Goal: Transaction & Acquisition: Obtain resource

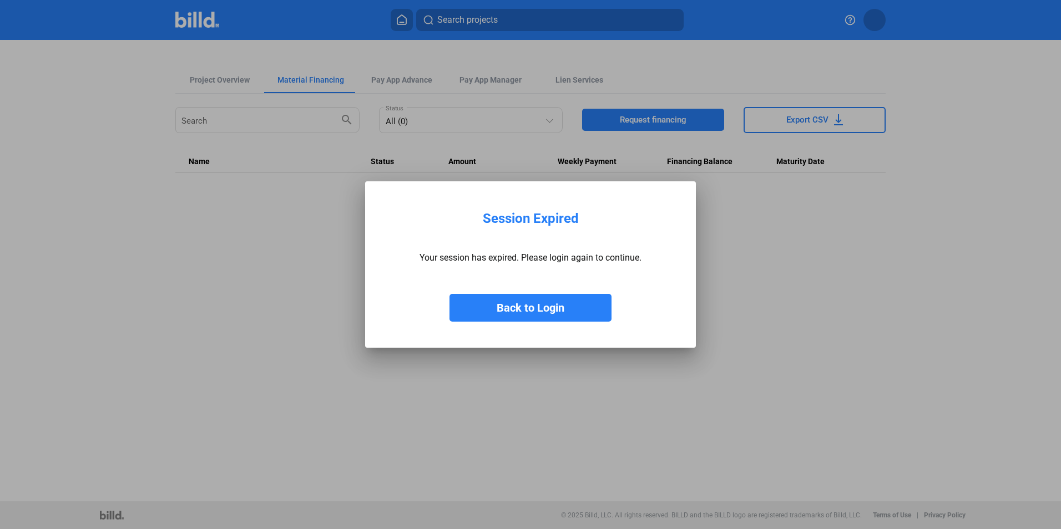
click at [522, 303] on button "Back to Login" at bounding box center [531, 308] width 162 height 28
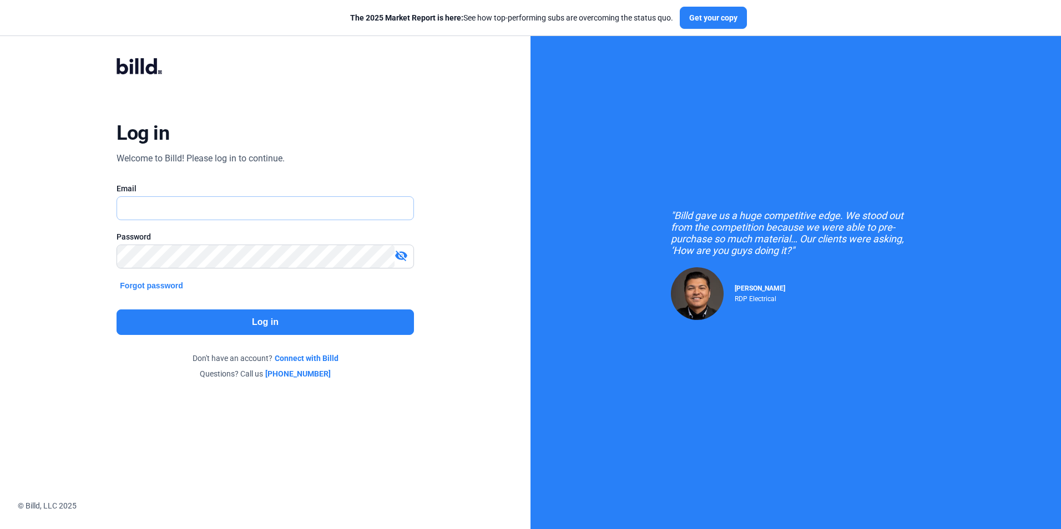
type input "[EMAIL_ADDRESS][DOMAIN_NAME]"
click at [257, 322] on button "Log in" at bounding box center [265, 323] width 297 height 26
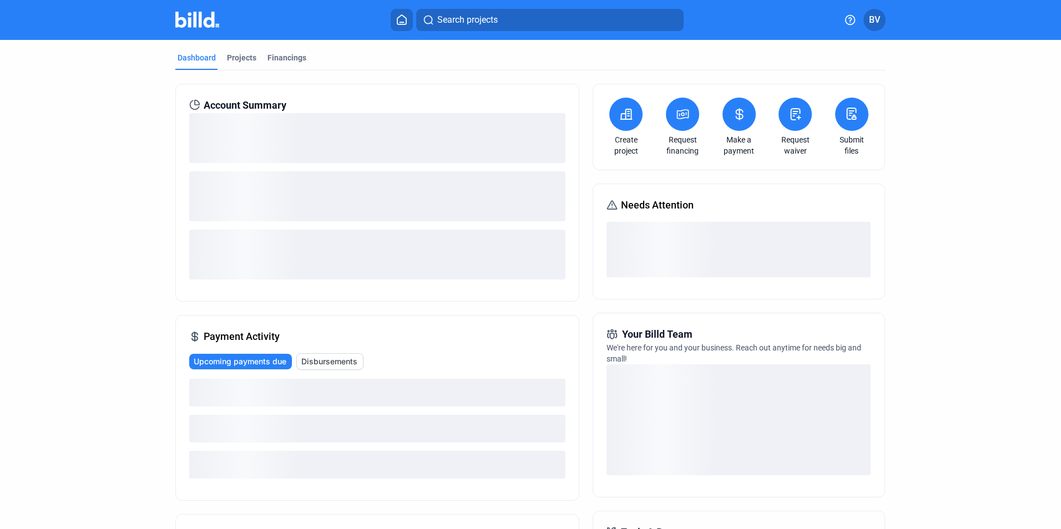
click at [138, 158] on dashboard "Dashboard Projects Financings Account Summary Payment Activity Upcoming payment…" at bounding box center [530, 386] width 955 height 693
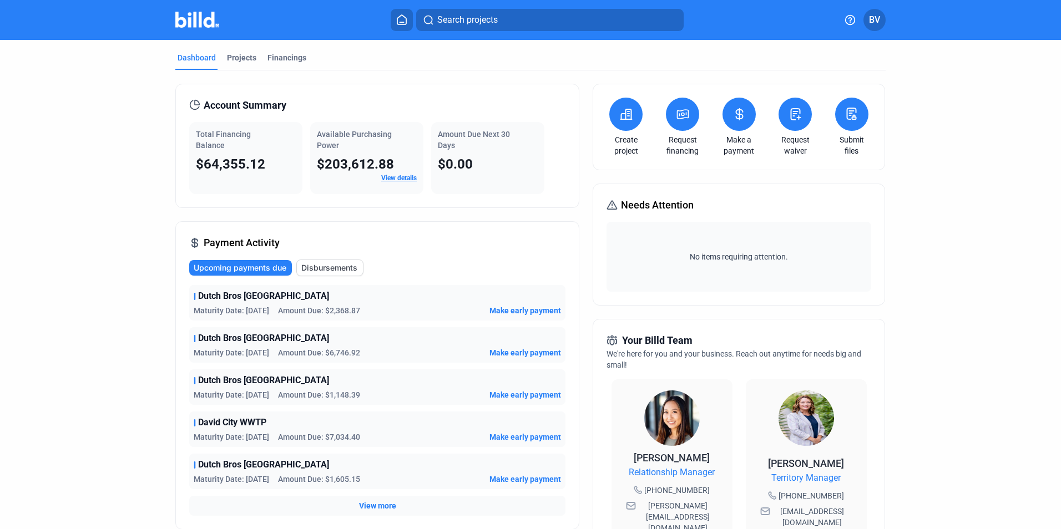
click at [947, 247] on dashboard "Dashboard Projects Financings Account Summary Total Financing Balance $64,355.1…" at bounding box center [530, 418] width 955 height 756
click at [161, 161] on div "Dashboard Projects Financings Account Summary Total Financing Balance $64,355.1…" at bounding box center [530, 418] width 755 height 756
click at [400, 68] on div "Dashboard Projects Financings" at bounding box center [530, 61] width 710 height 18
click at [227, 62] on div "Projects" at bounding box center [241, 57] width 29 height 11
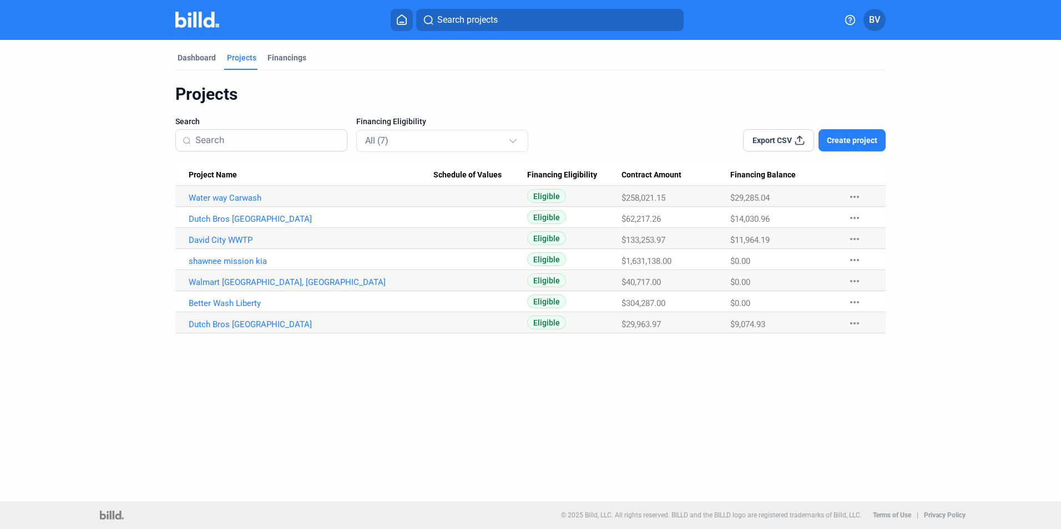
drag, startPoint x: 156, startPoint y: 243, endPoint x: 167, endPoint y: 165, distance: 78.4
click at [164, 209] on div "Dashboard Projects Financings Projects Search Financing Eligibility All (7) Exp…" at bounding box center [530, 187] width 755 height 294
click at [288, 54] on div "Financings" at bounding box center [286, 57] width 39 height 11
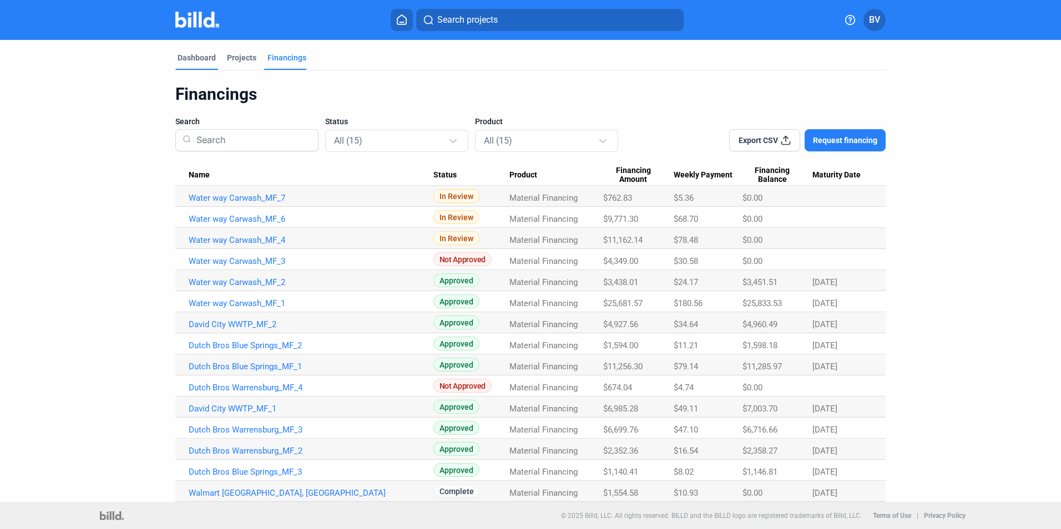
click at [196, 60] on div "Dashboard" at bounding box center [197, 57] width 38 height 11
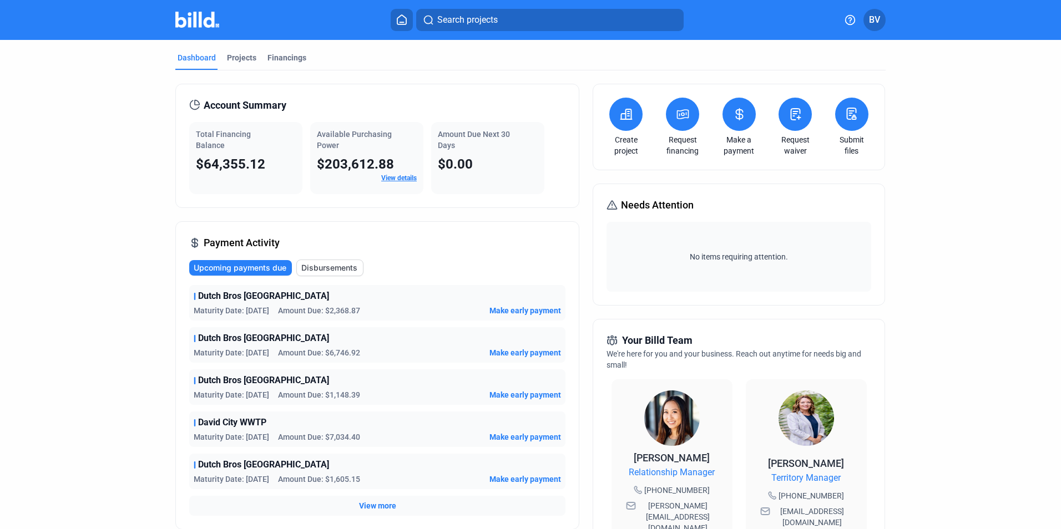
click at [677, 124] on button at bounding box center [682, 114] width 33 height 33
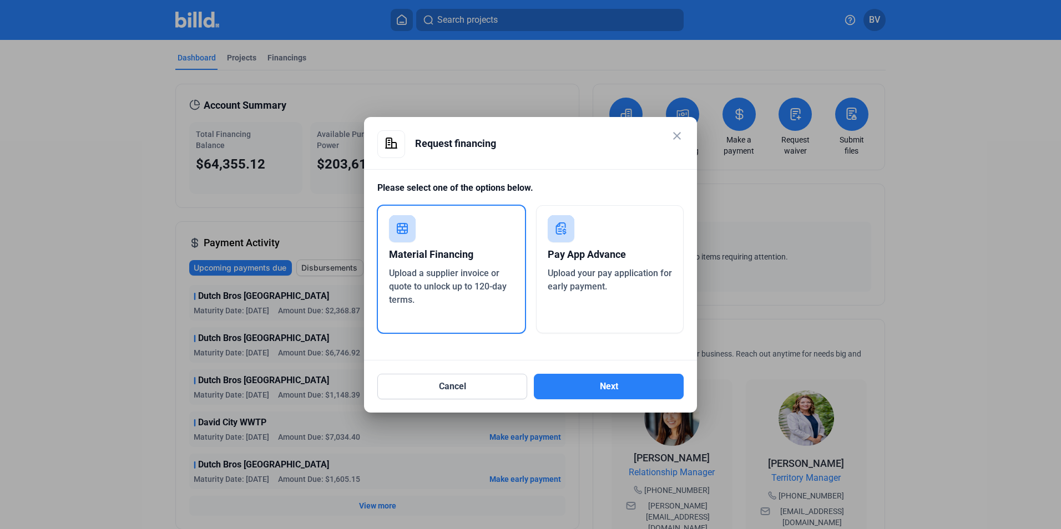
click at [483, 266] on div "Material Financing" at bounding box center [451, 255] width 125 height 24
click at [601, 390] on button "Next" at bounding box center [609, 387] width 150 height 26
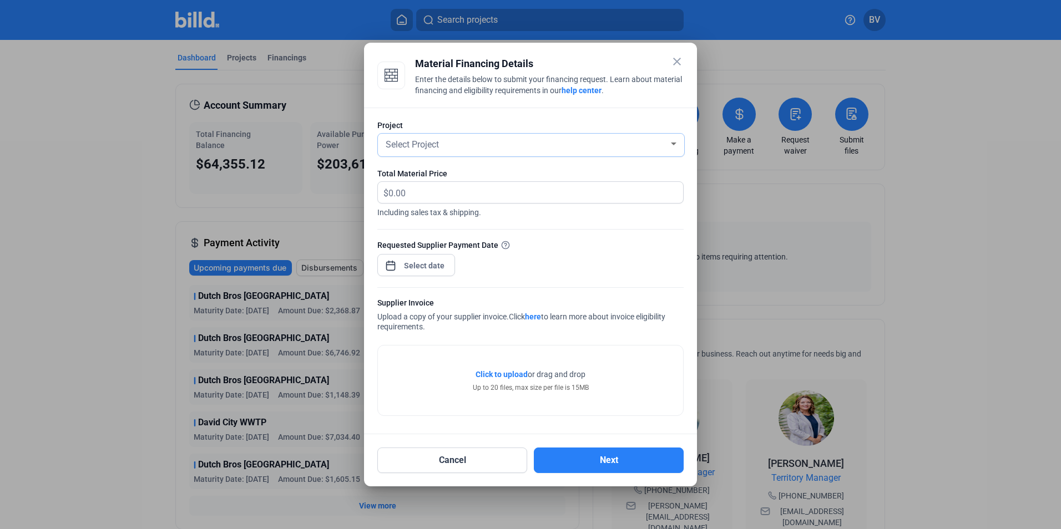
click at [485, 142] on div "Select Project" at bounding box center [525, 144] width 285 height 16
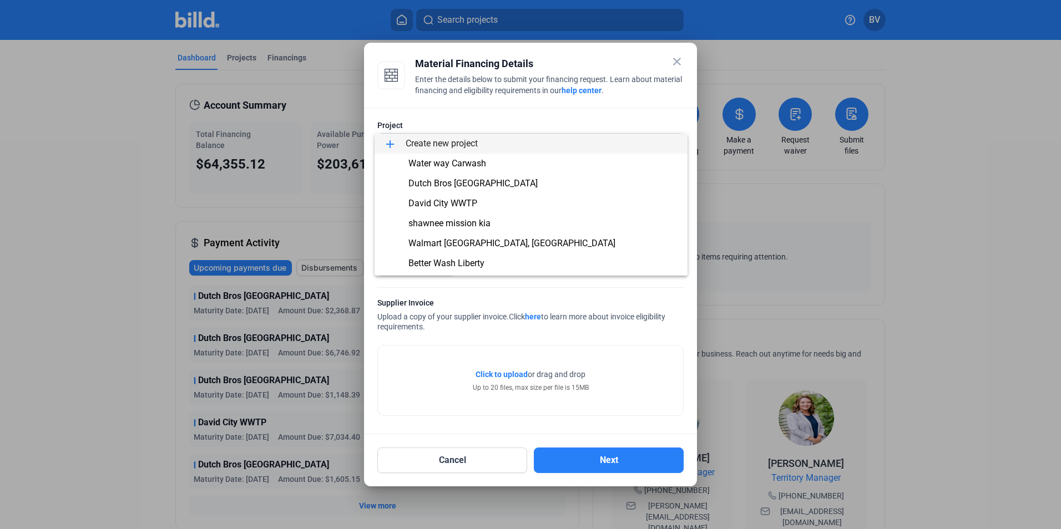
click at [436, 135] on span "add Create new project" at bounding box center [530, 144] width 295 height 20
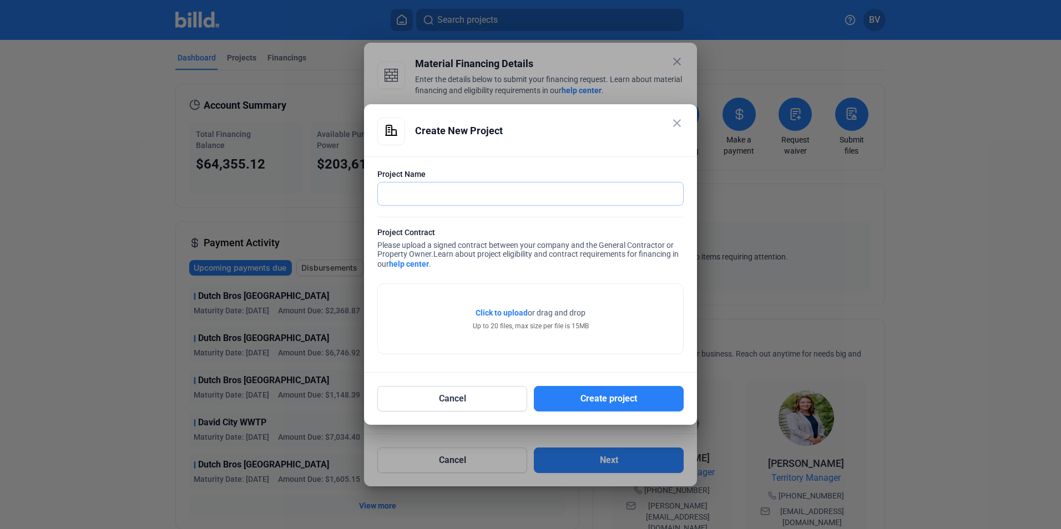
click at [437, 195] on input "text" at bounding box center [524, 194] width 293 height 23
type input "Walmart [GEOGRAPHIC_DATA], [GEOGRAPHIC_DATA]"
click at [493, 316] on span "Click to upload" at bounding box center [502, 313] width 52 height 9
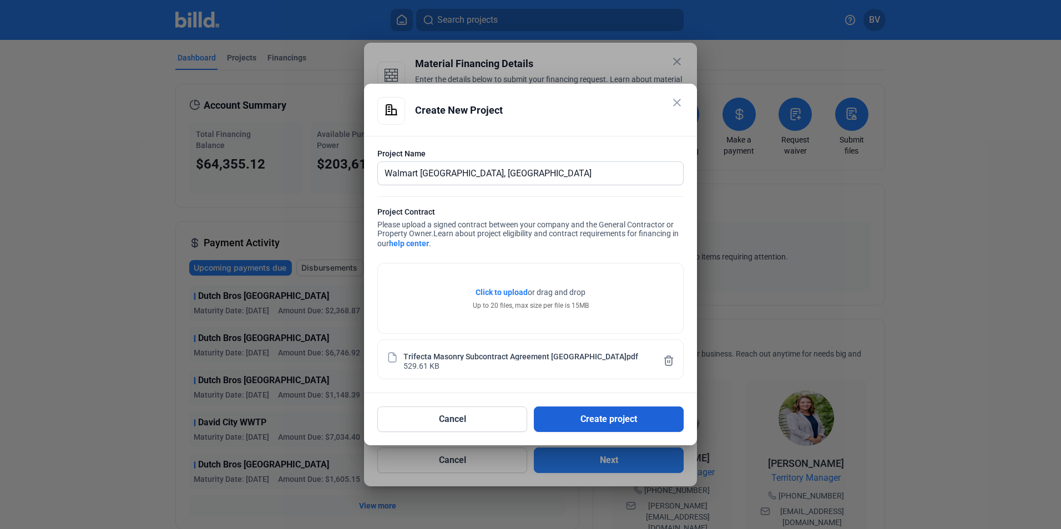
click at [585, 422] on button "Create project" at bounding box center [609, 420] width 150 height 26
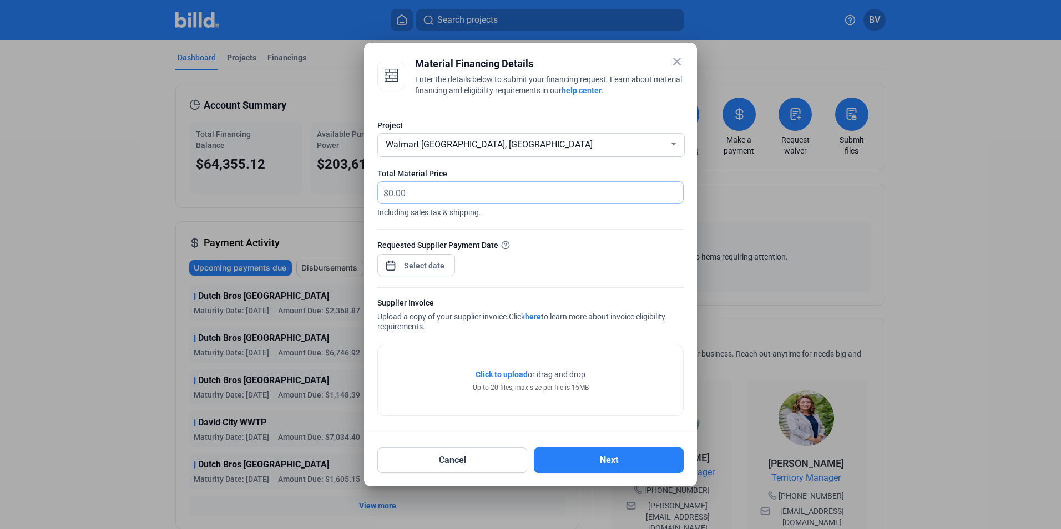
click at [452, 195] on input "text" at bounding box center [529, 193] width 282 height 22
type input "7,135.70"
click at [430, 267] on div "close Material Financing Details Enter the details below to submit your financi…" at bounding box center [530, 264] width 1061 height 529
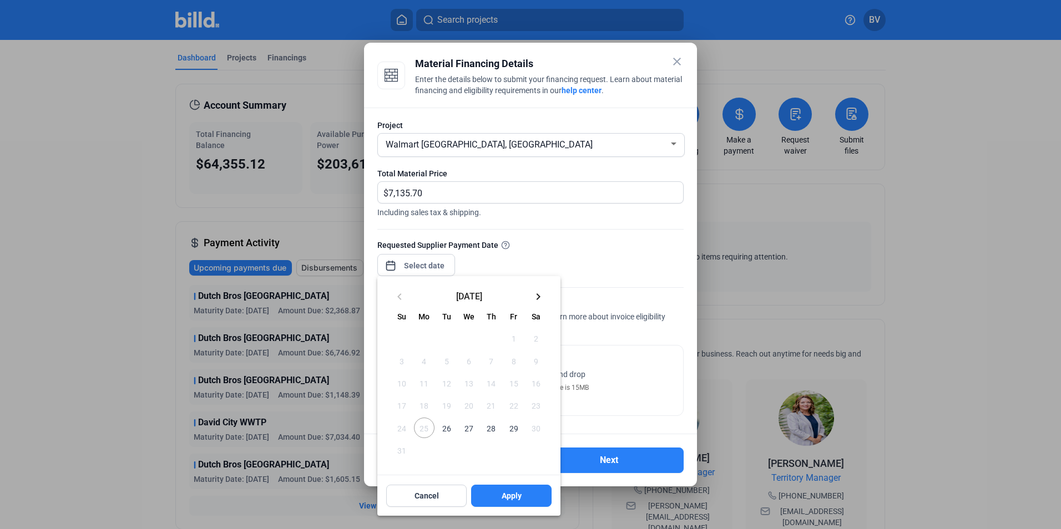
drag, startPoint x: 451, startPoint y: 428, endPoint x: 459, endPoint y: 443, distance: 16.9
click at [451, 428] on span "26" at bounding box center [447, 428] width 20 height 20
click at [515, 498] on span "Apply" at bounding box center [512, 496] width 20 height 11
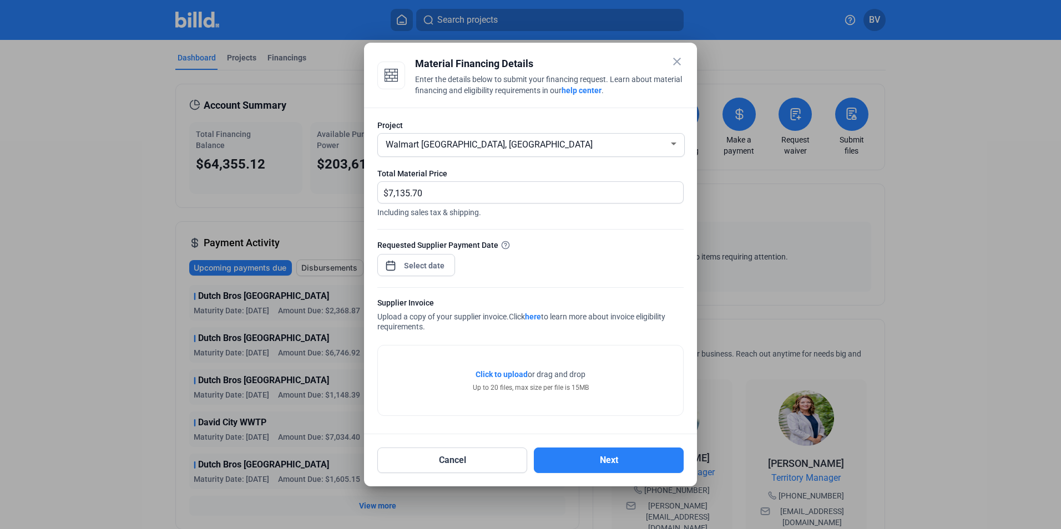
click at [504, 372] on span "Click to upload" at bounding box center [502, 374] width 52 height 9
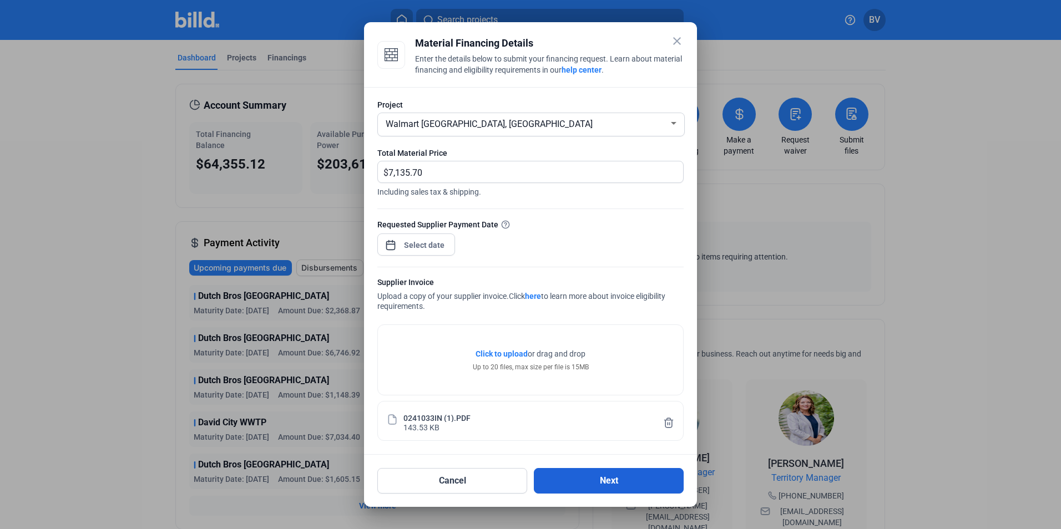
click at [594, 486] on button "Next" at bounding box center [609, 481] width 150 height 26
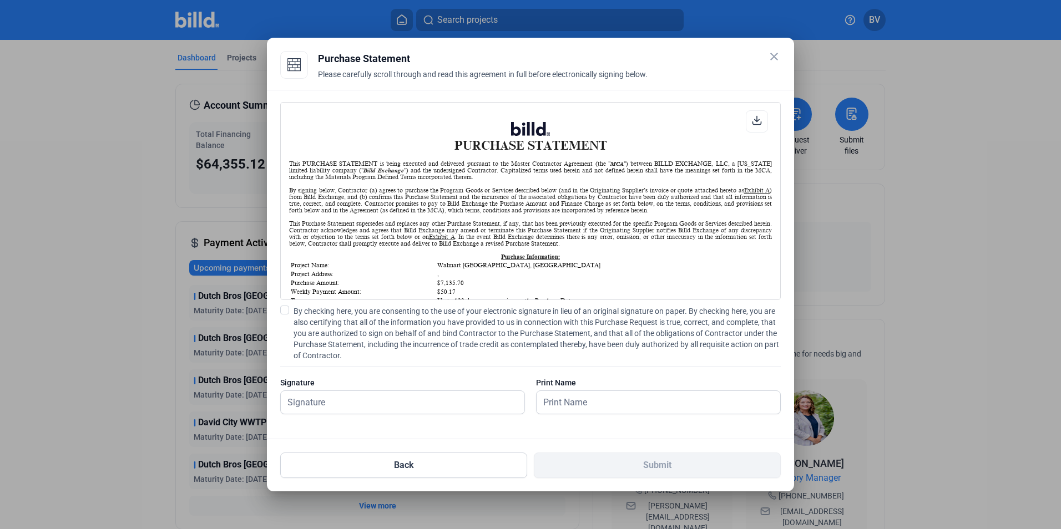
scroll to position [1, 0]
click at [287, 311] on span at bounding box center [284, 310] width 9 height 9
click at [0, 0] on input "By checking here, you are consenting to the use of your electronic signature in…" at bounding box center [0, 0] width 0 height 0
click at [341, 399] on input "text" at bounding box center [403, 402] width 244 height 23
type input "[PERSON_NAME]"
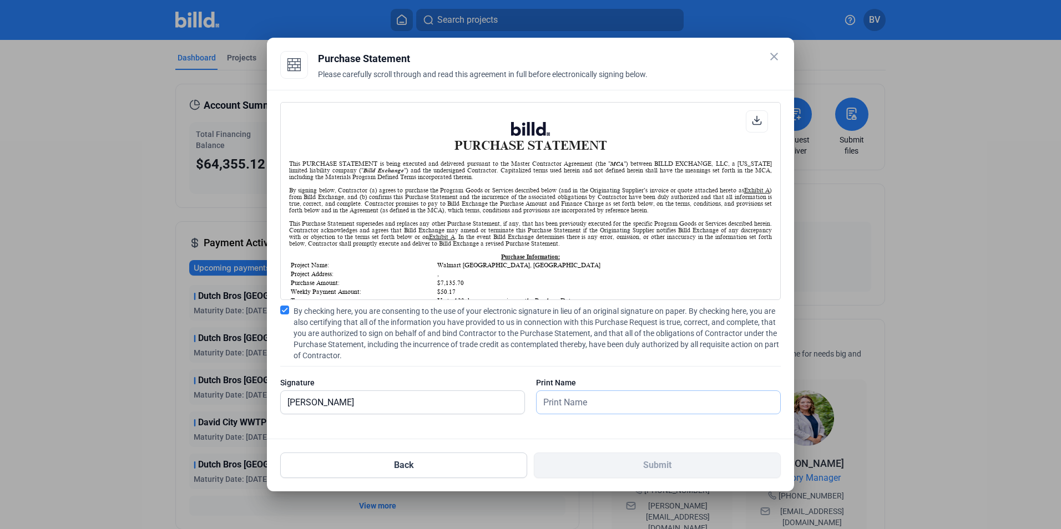
type input "[PERSON_NAME]"
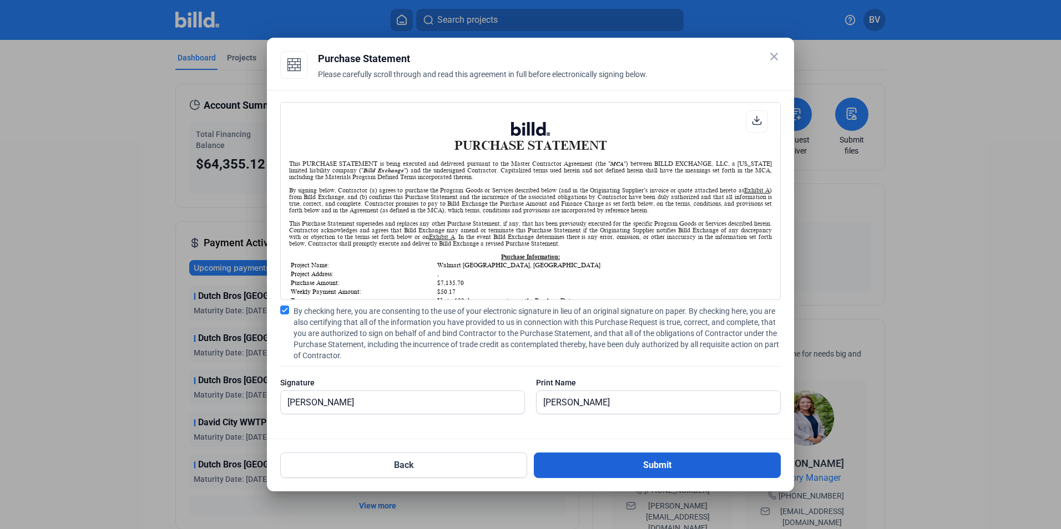
click at [592, 469] on button "Submit" at bounding box center [657, 466] width 247 height 26
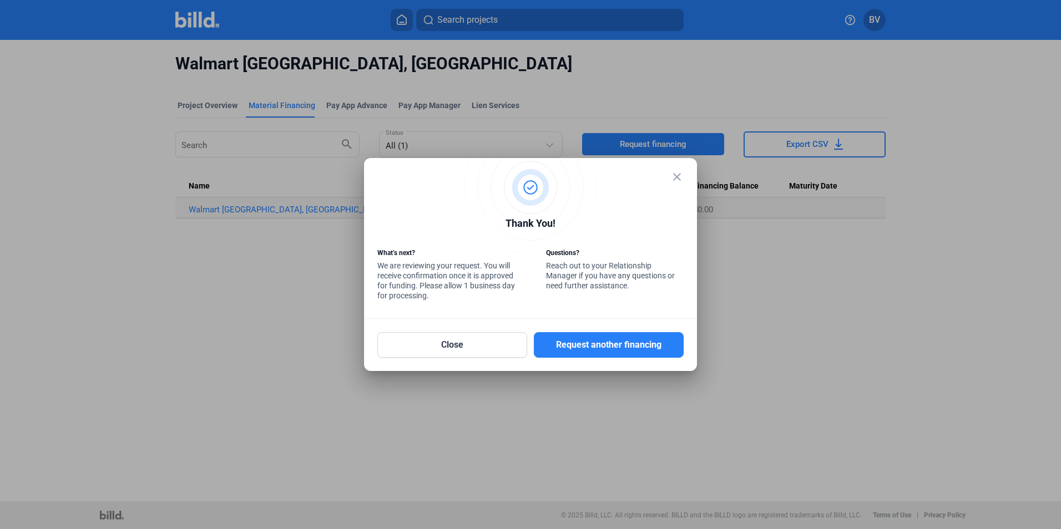
click at [215, 302] on div at bounding box center [530, 264] width 1061 height 529
drag, startPoint x: 484, startPoint y: 337, endPoint x: 451, endPoint y: 326, distance: 35.3
click at [481, 337] on button "Close" at bounding box center [452, 345] width 150 height 26
